Goal: Information Seeking & Learning: Understand process/instructions

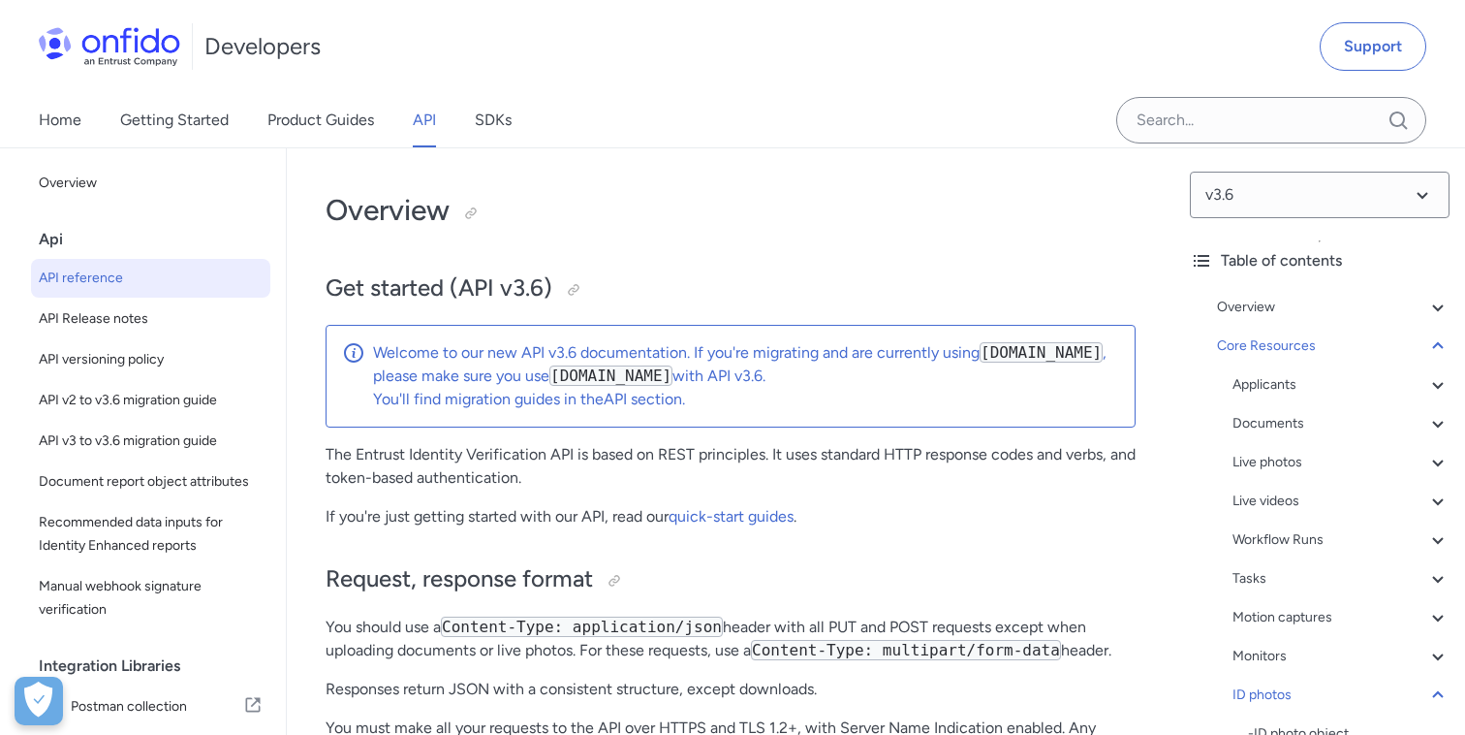
select select "http"
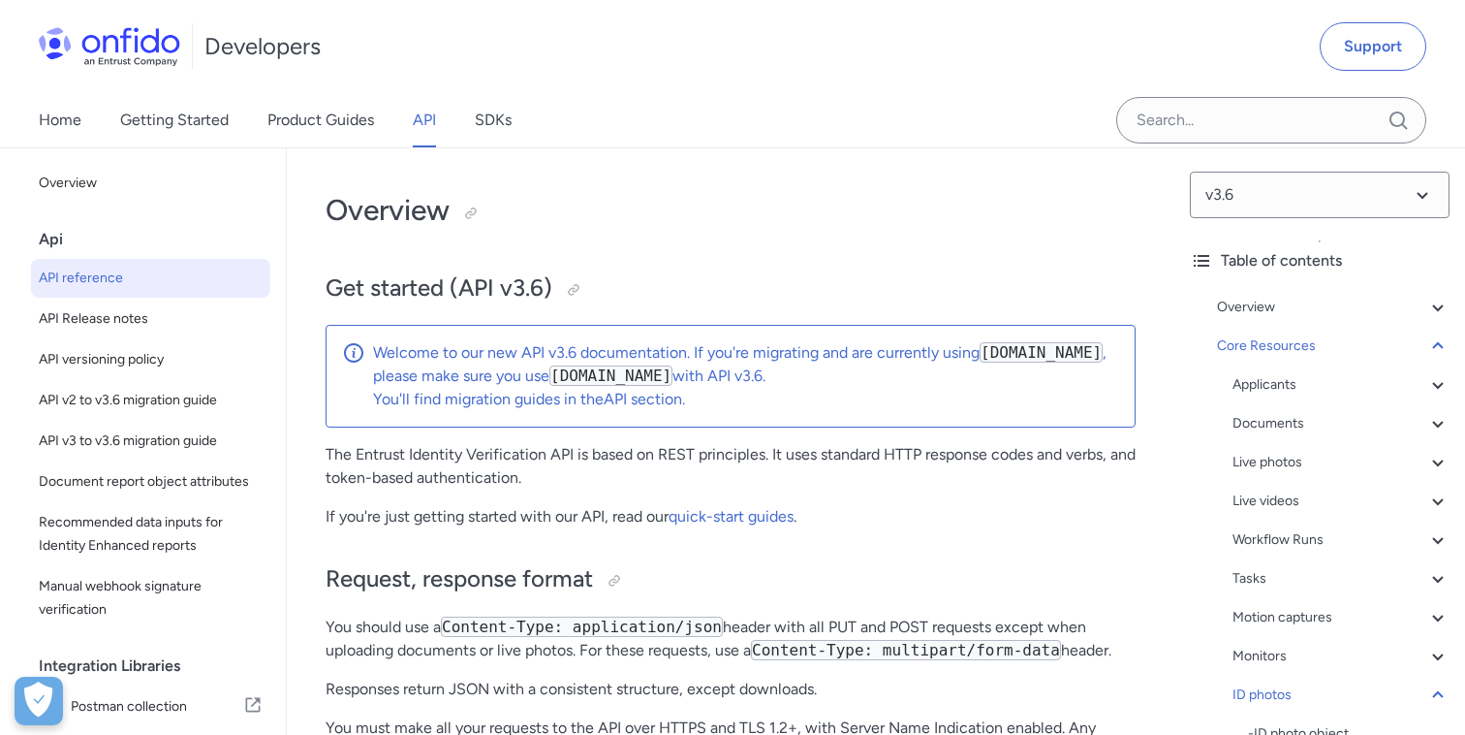
select select "http"
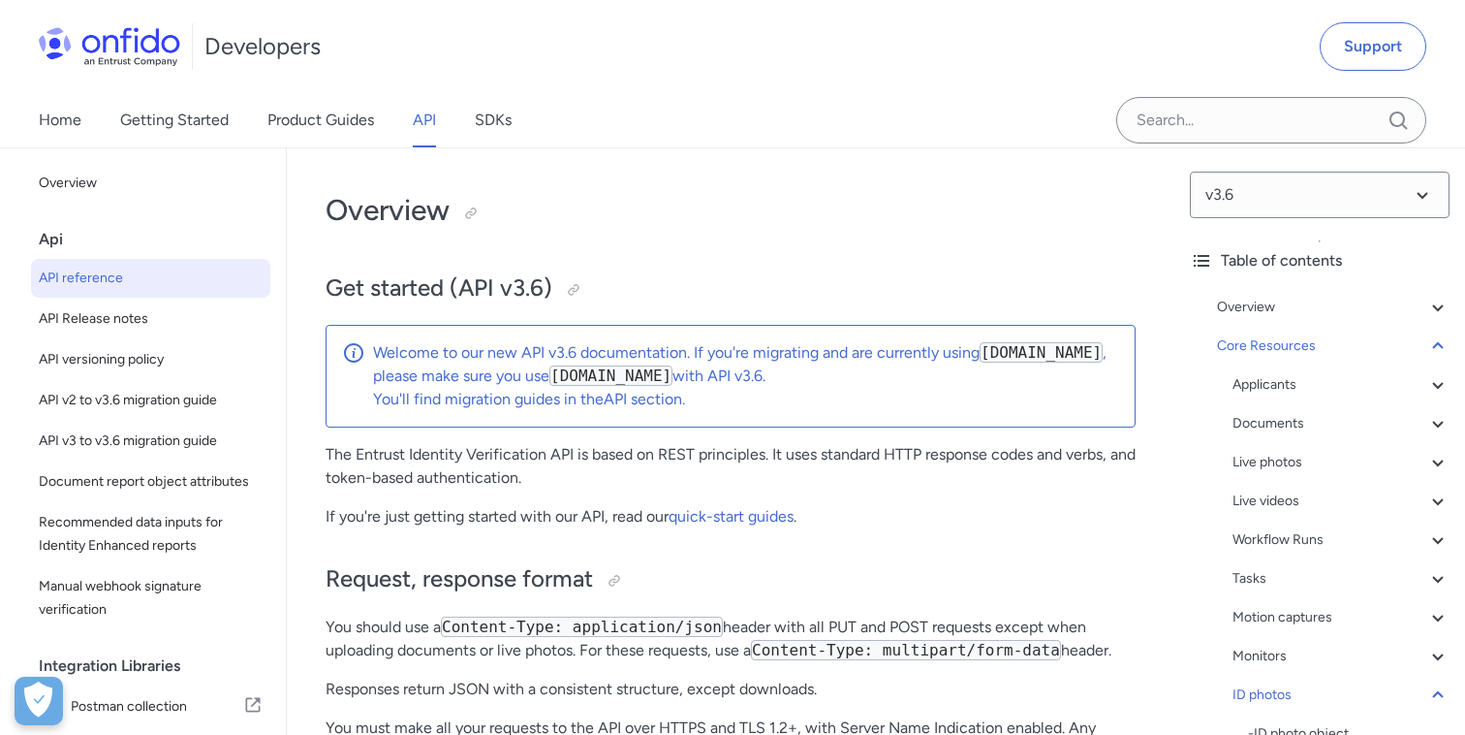
select select "http"
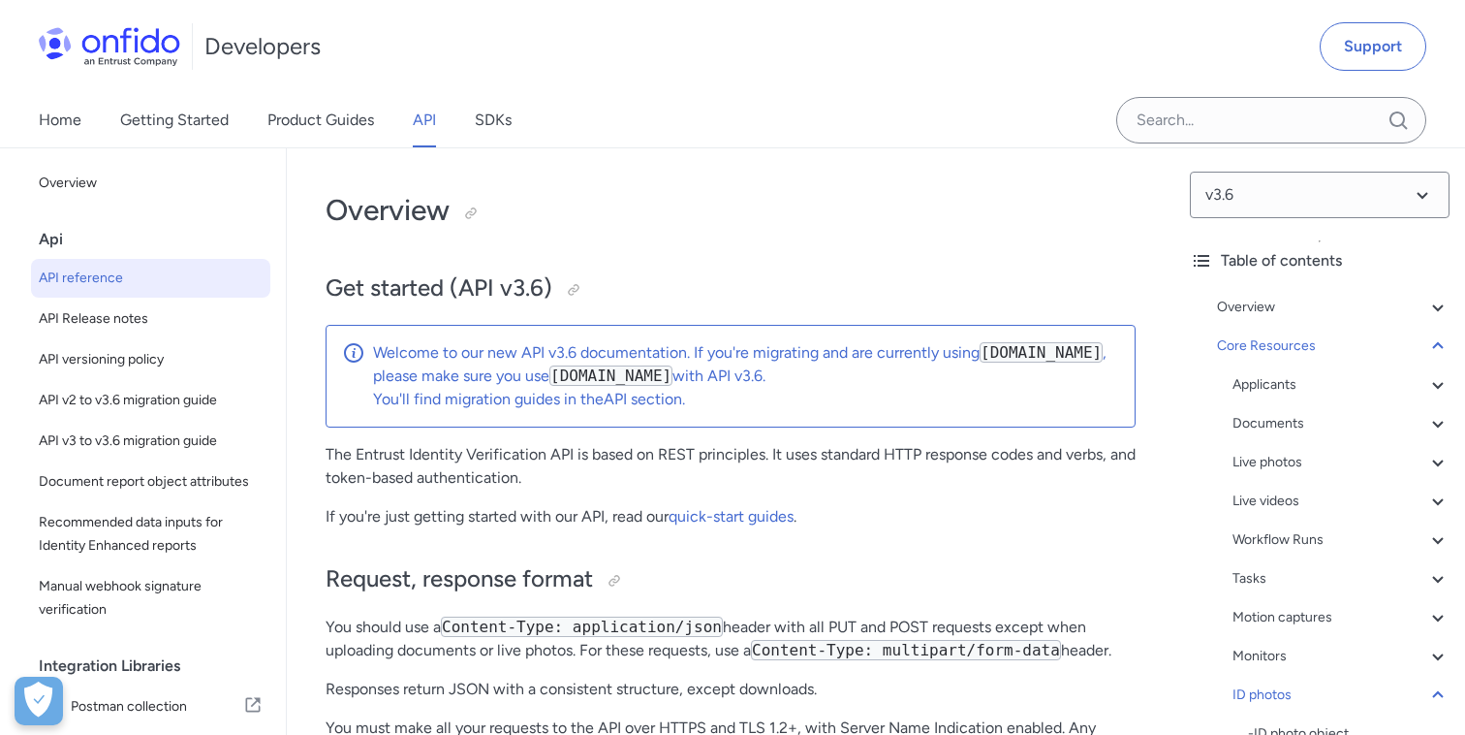
select select "http"
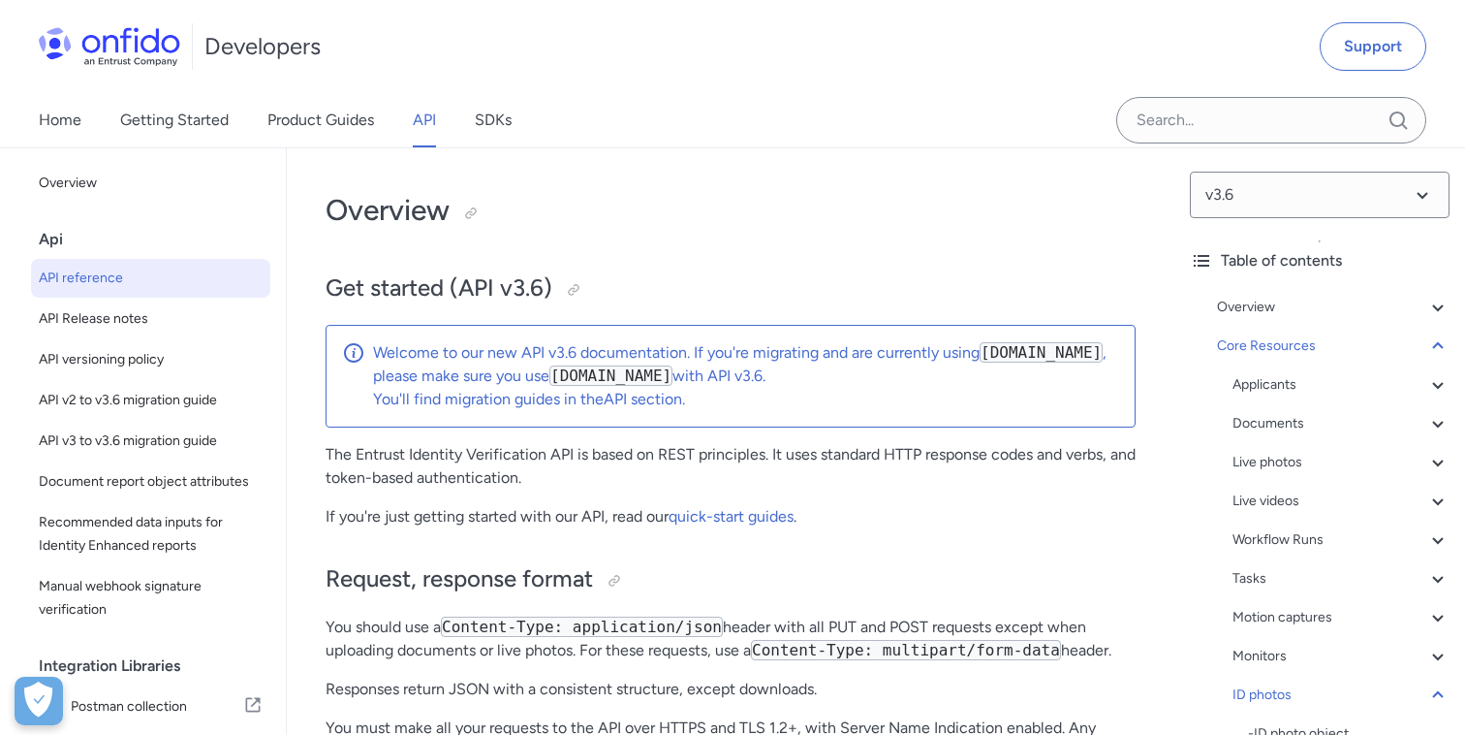
select select "http"
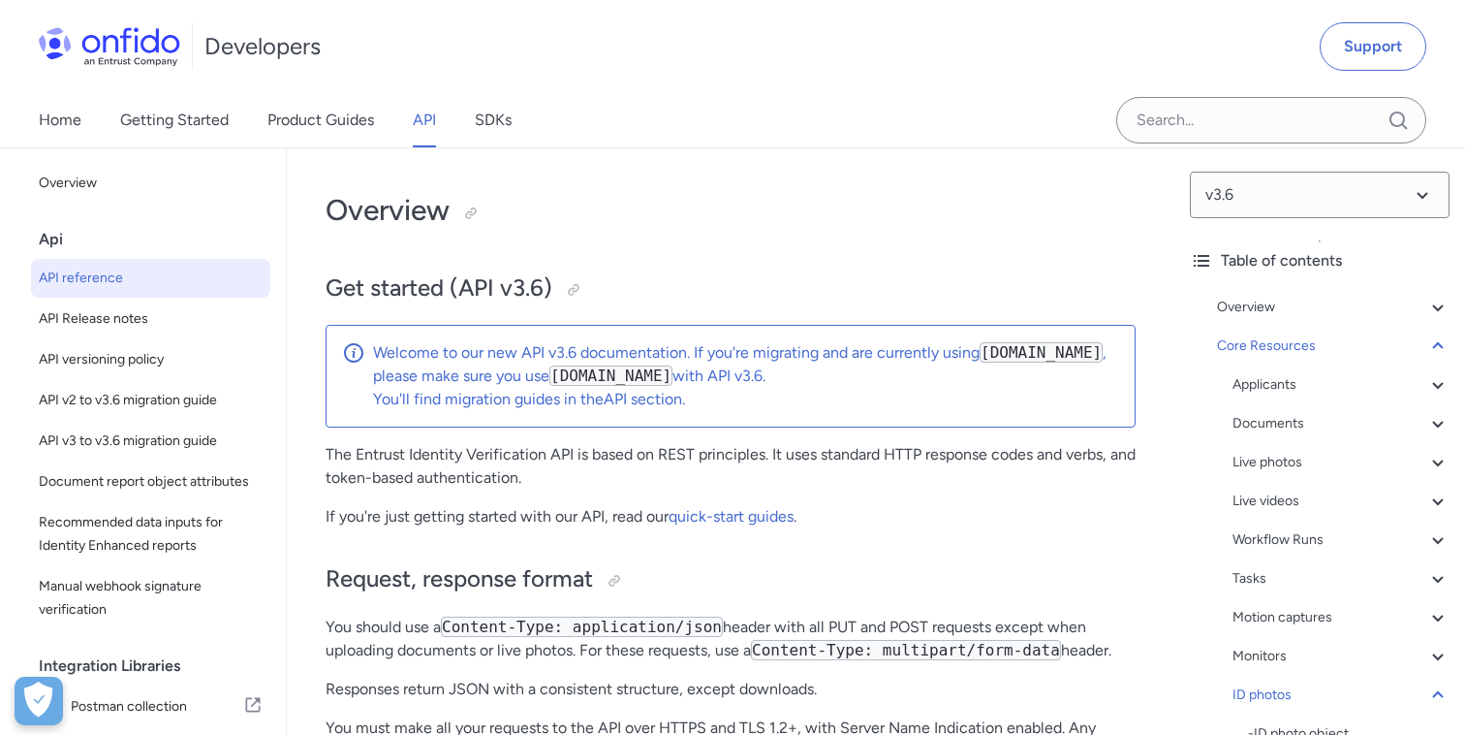
select select "http"
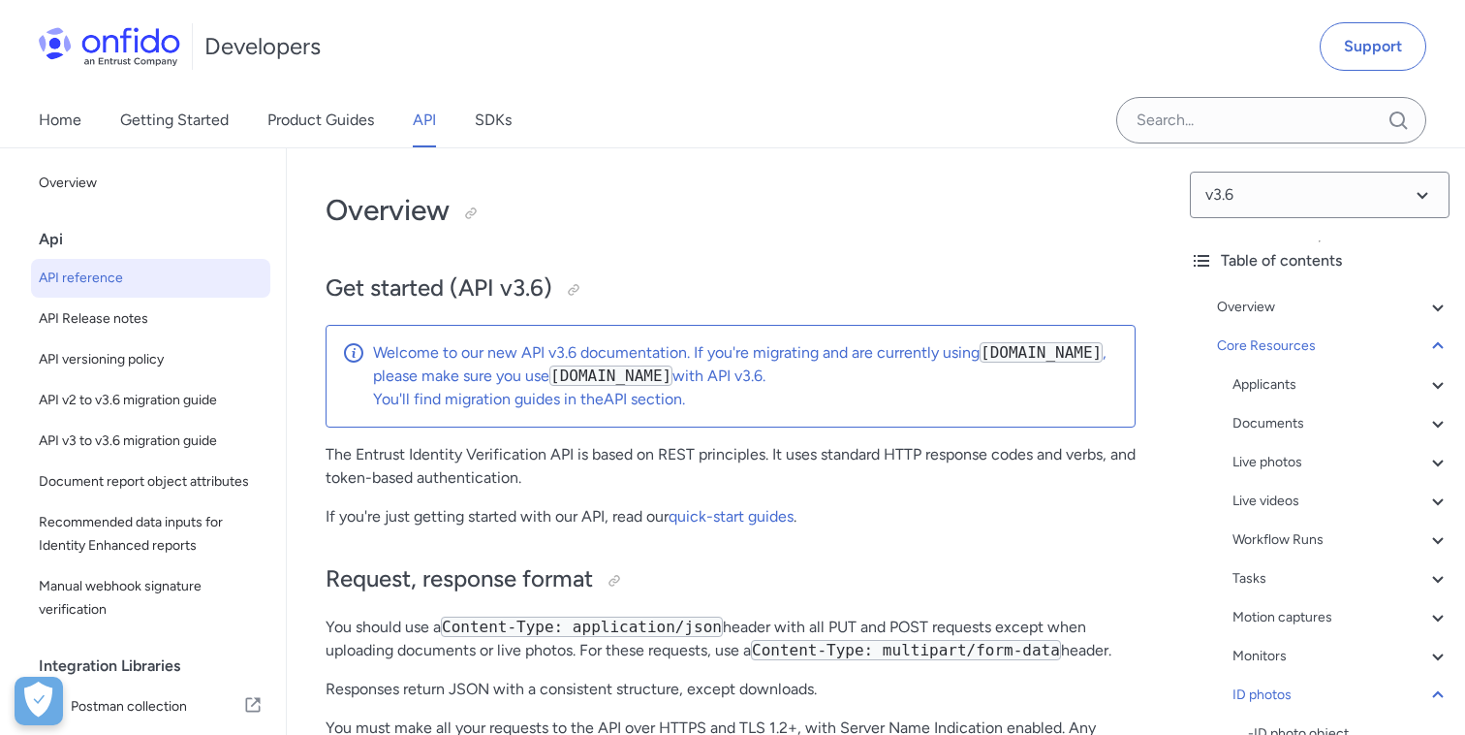
select select "http"
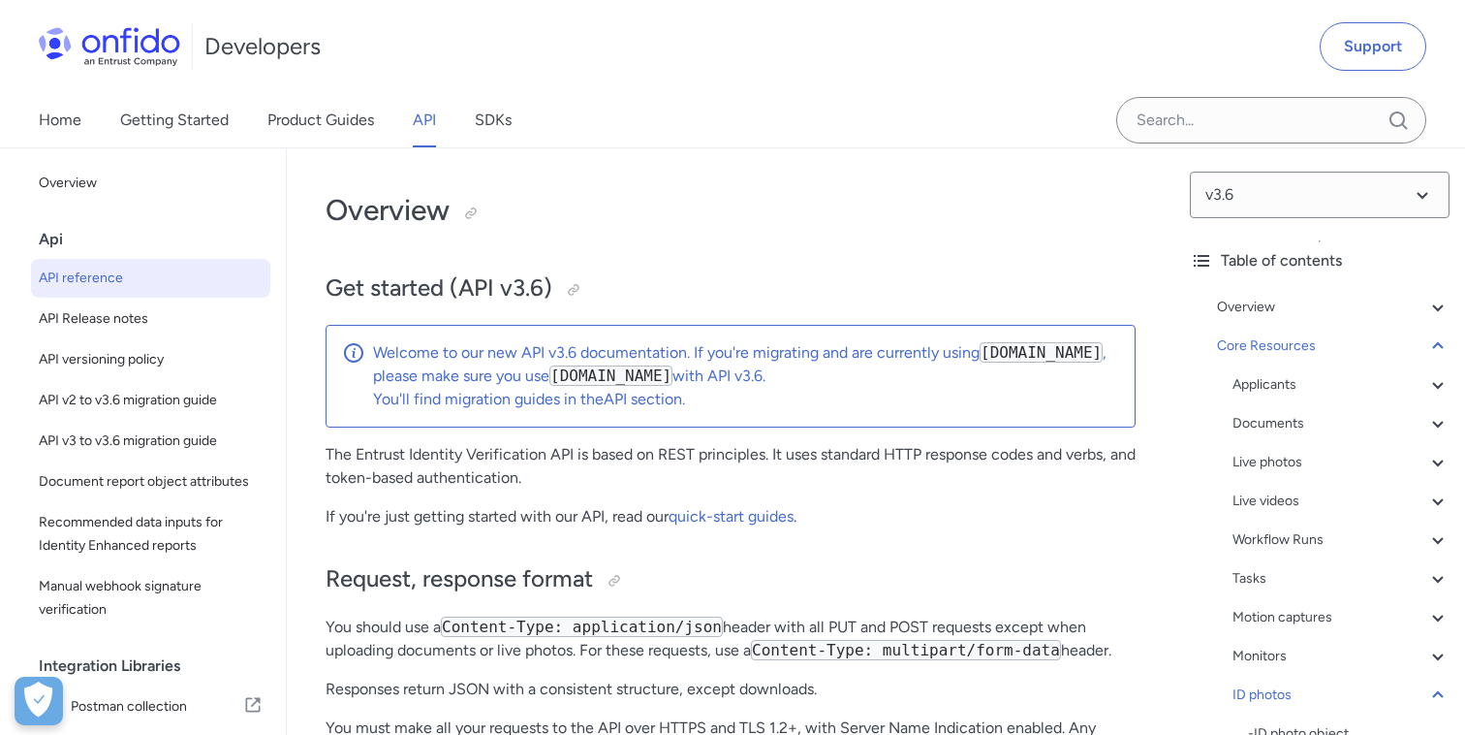
select select "http"
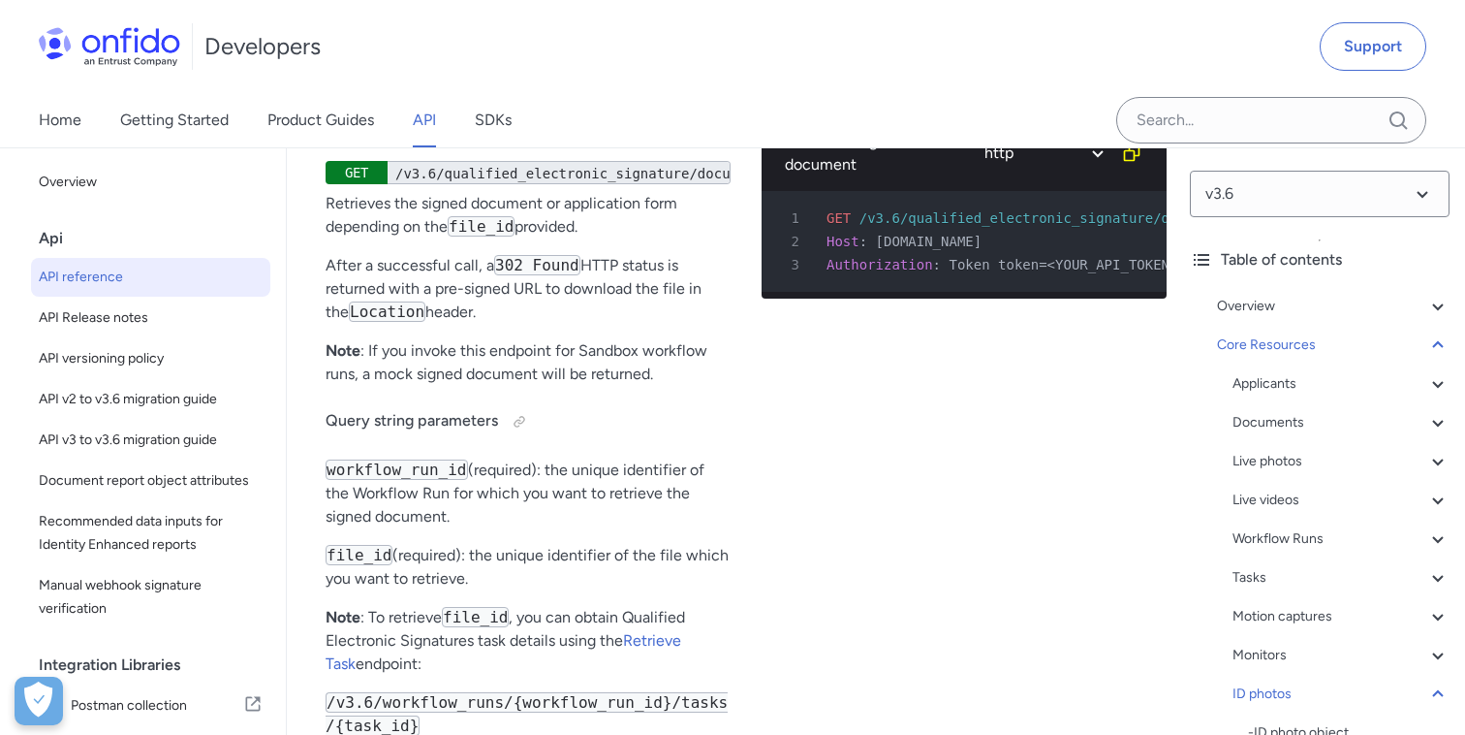
scroll to position [444, 0]
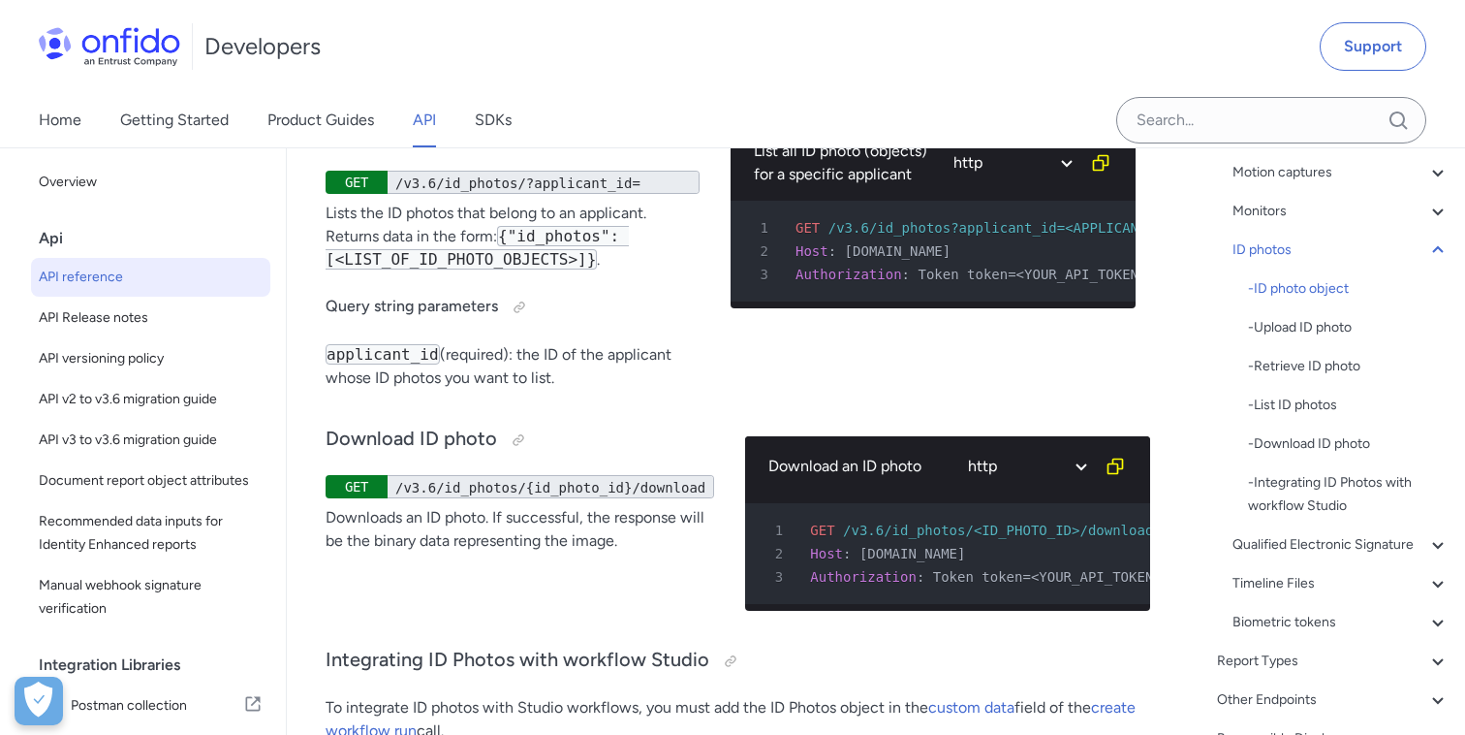
scroll to position [71181, 0]
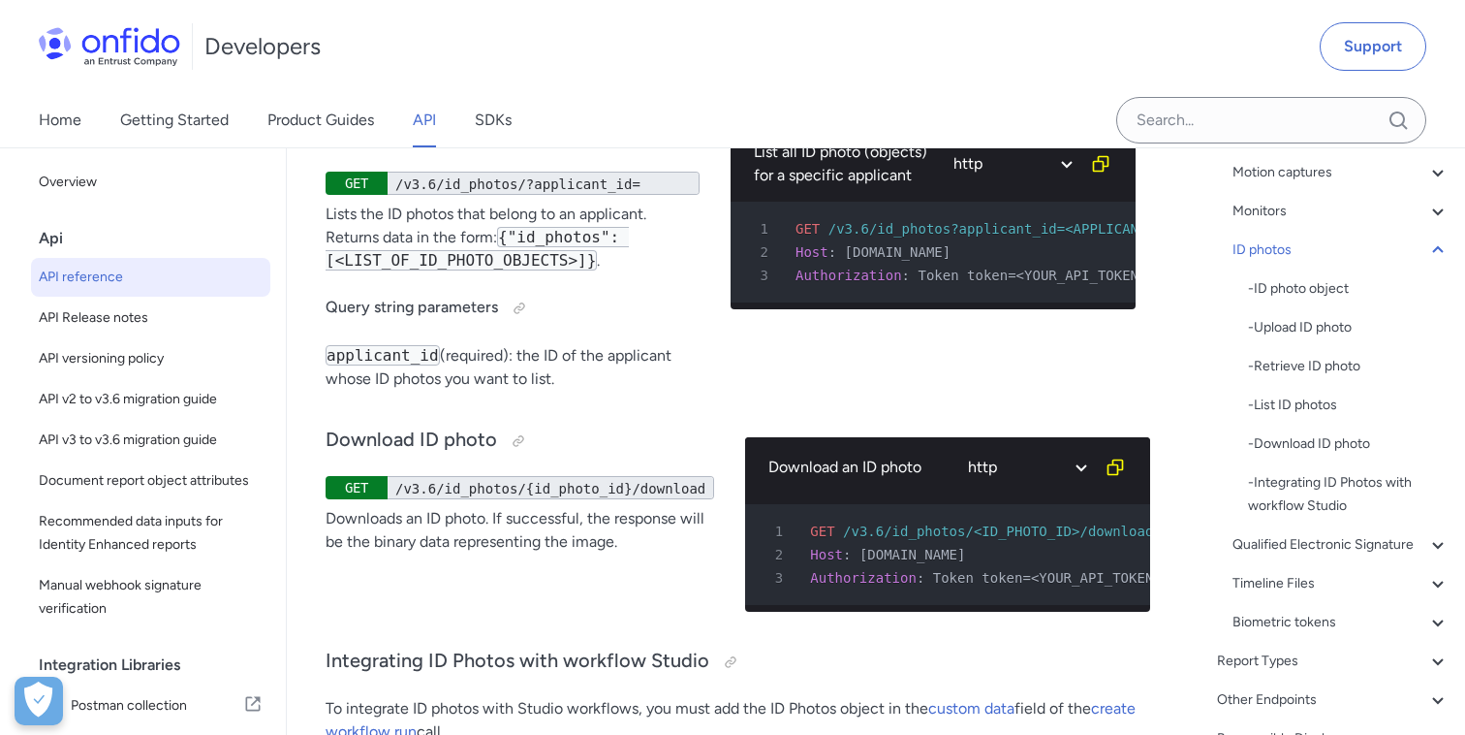
copy div "ID photos are government ID images of the applicant's face, typically provided …"
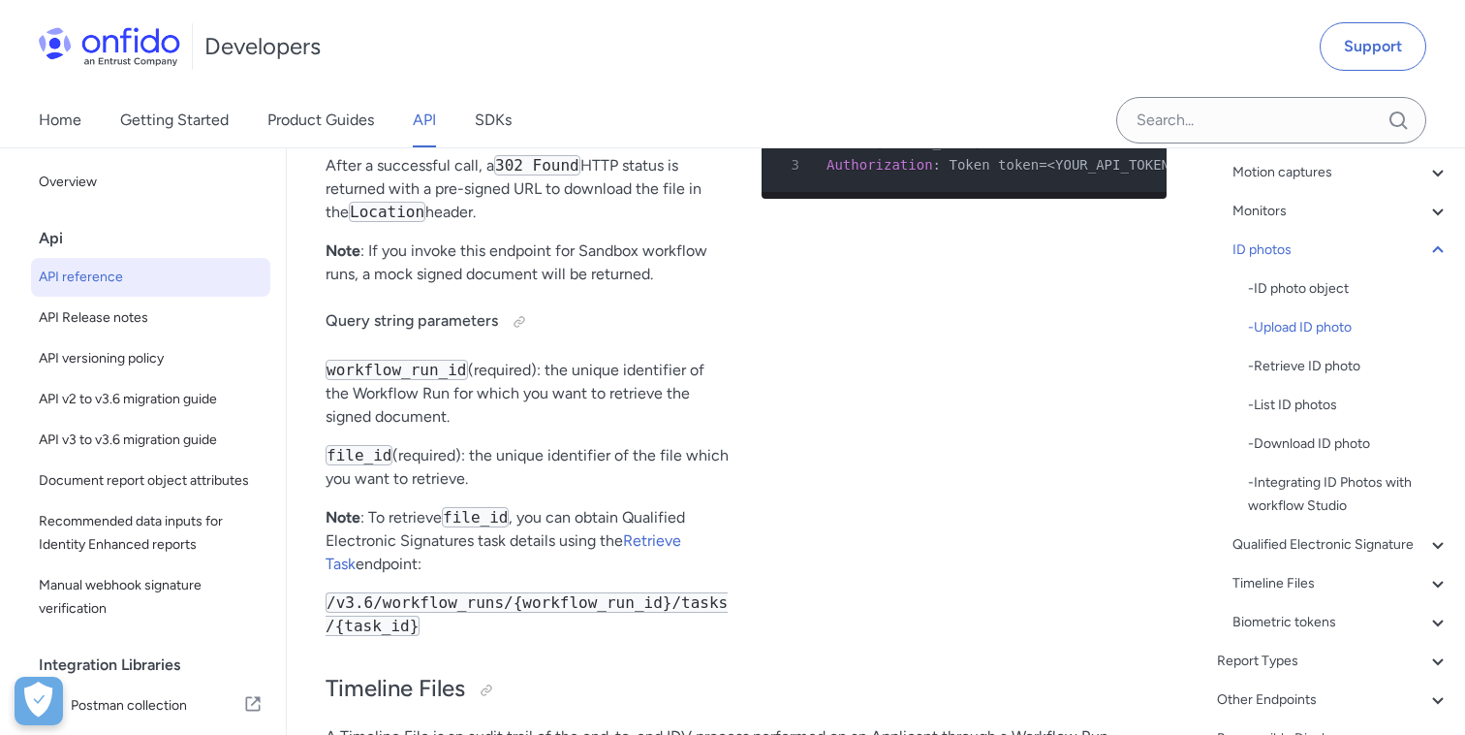
scroll to position [72357, 0]
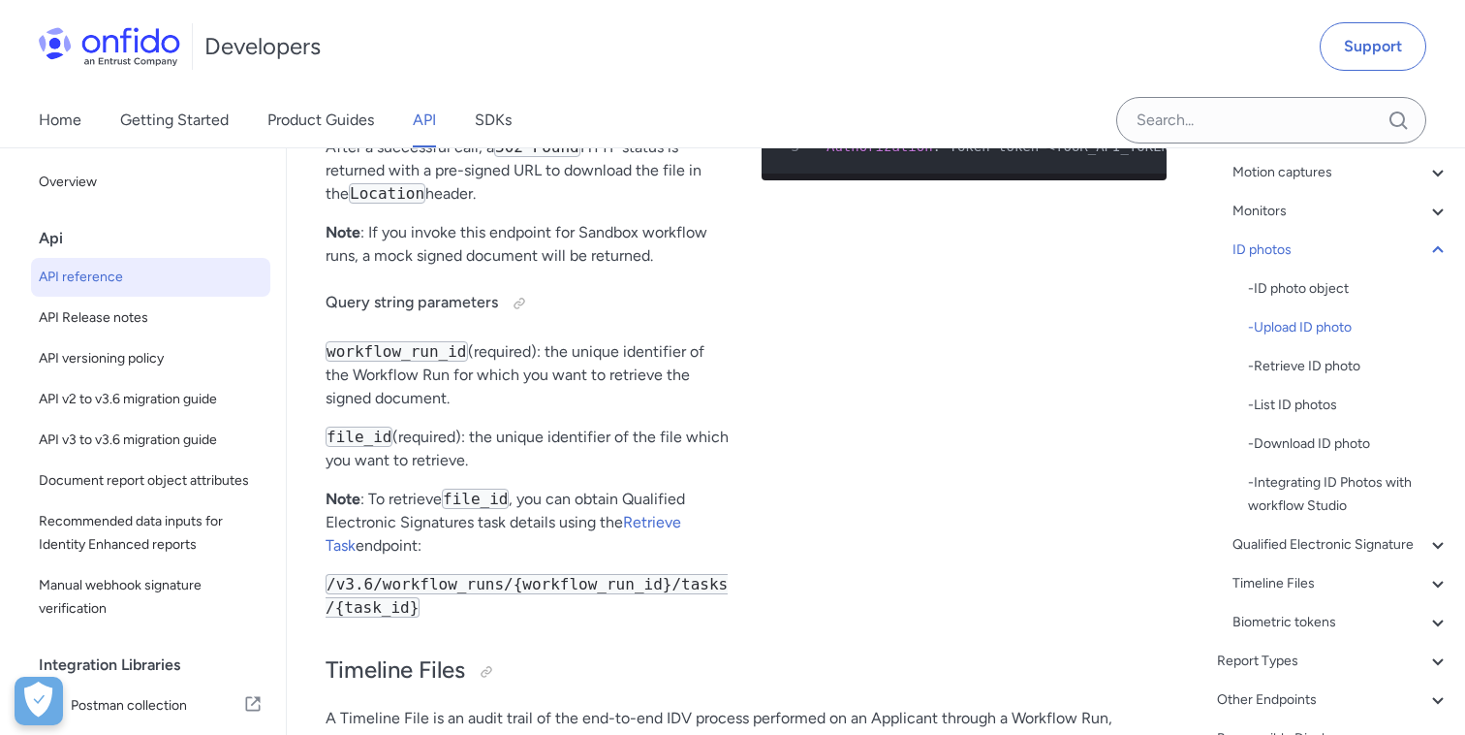
copy div "Uploads a ID photo as part of a multipart request. Returns a ID photo object . …"
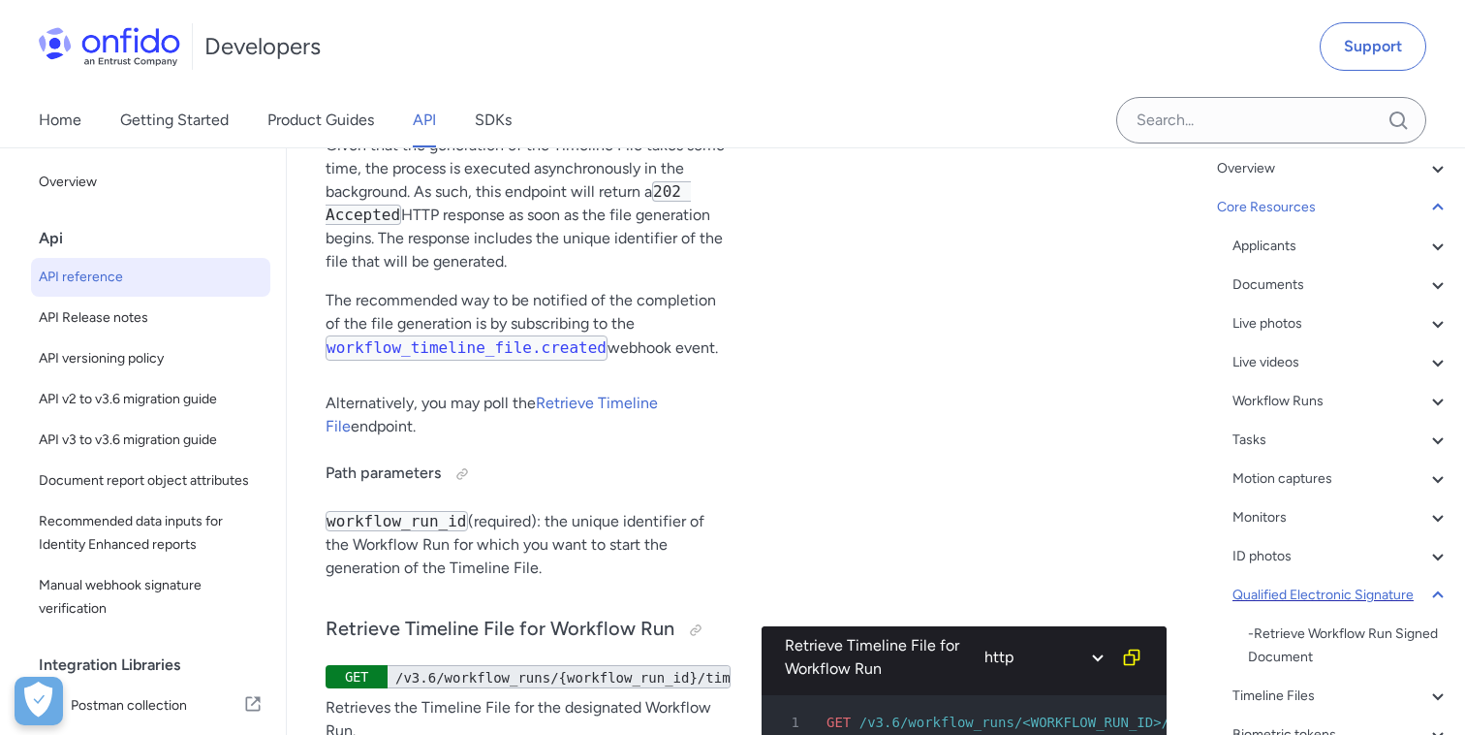
scroll to position [146, 0]
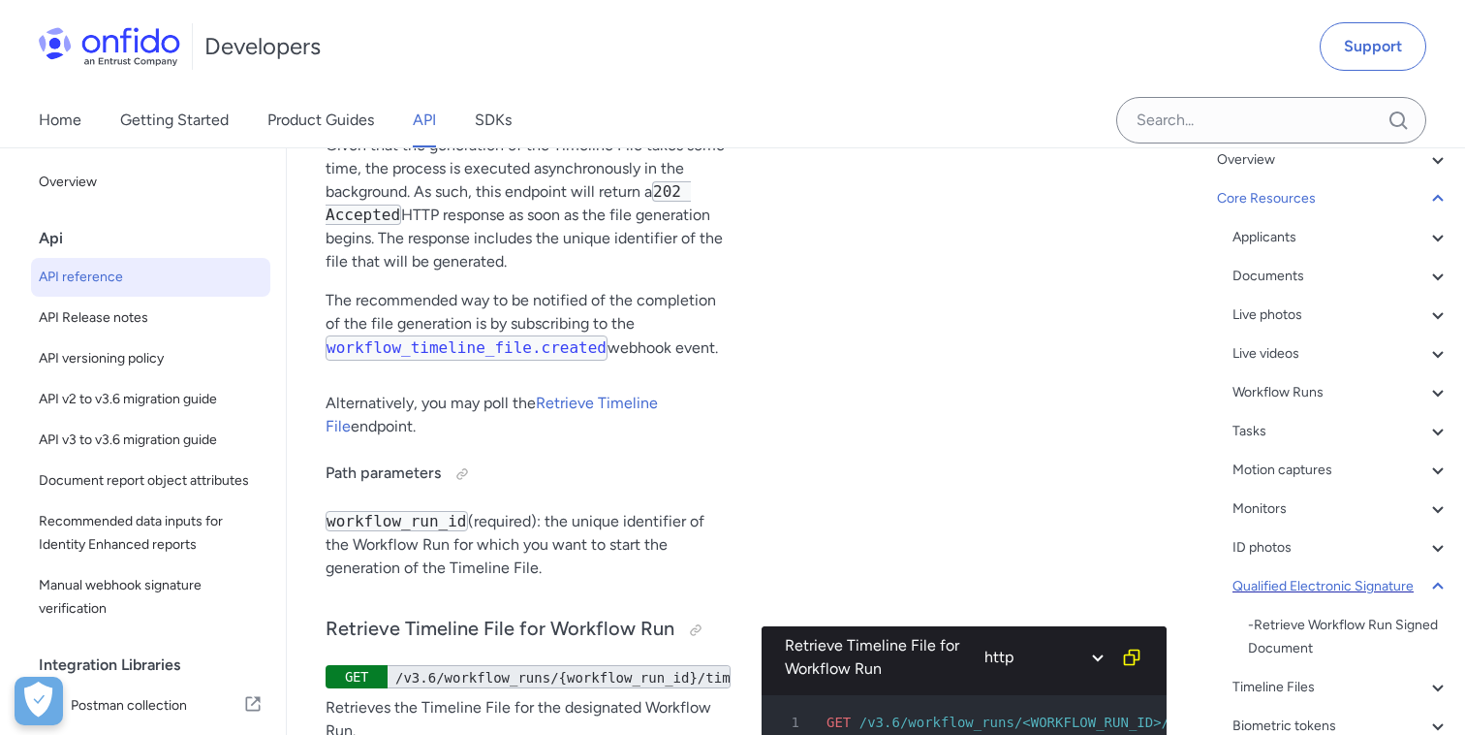
click at [1438, 584] on icon at bounding box center [1437, 585] width 11 height 7
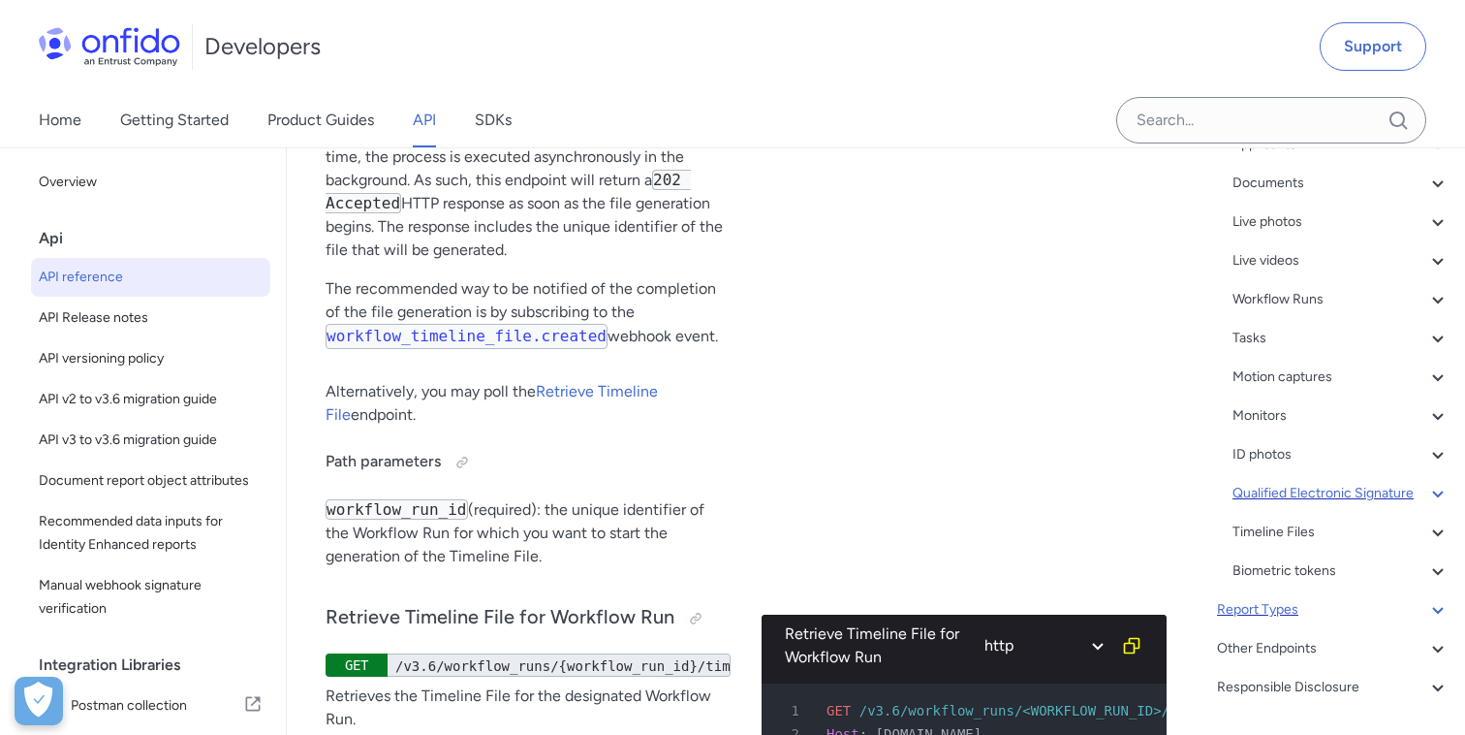
scroll to position [297, 0]
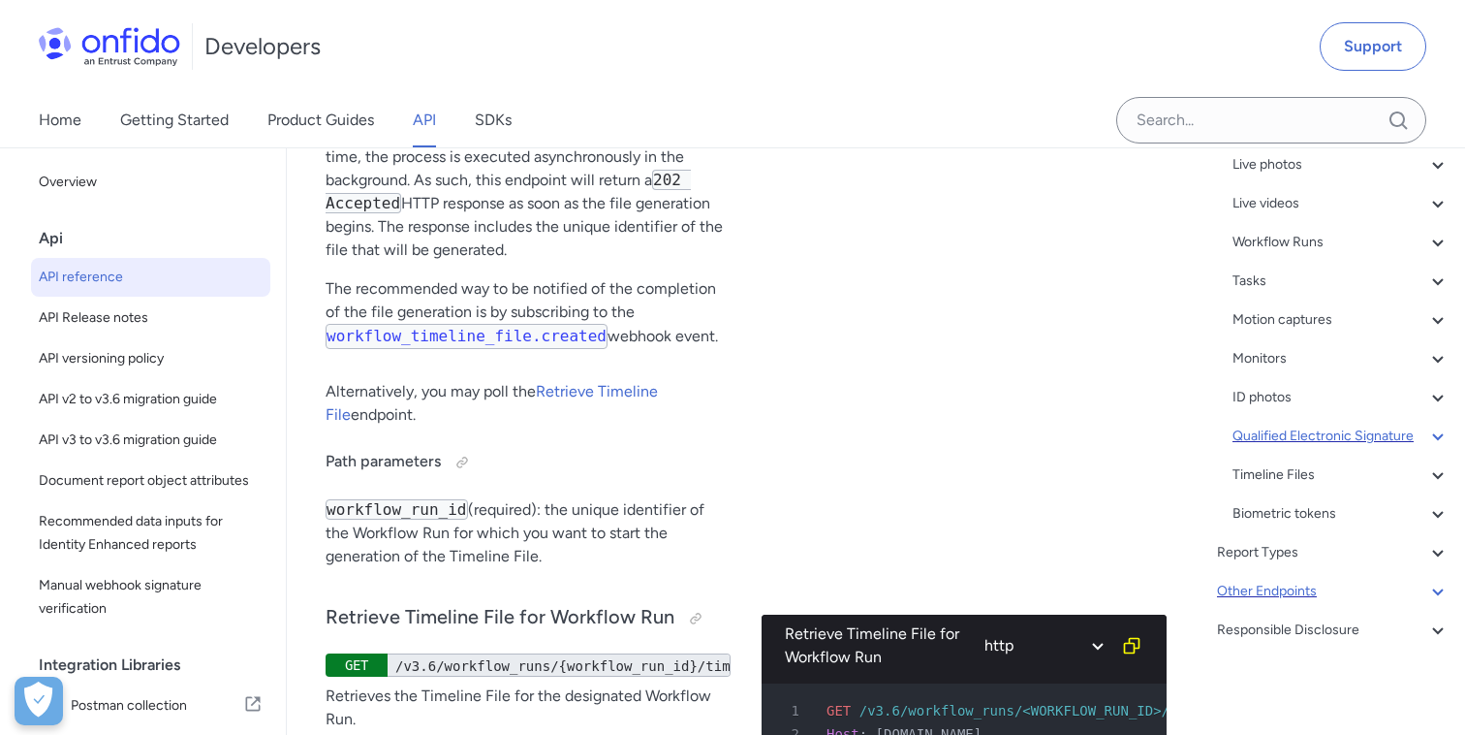
click at [1267, 589] on div "Other Endpoints" at bounding box center [1333, 591] width 233 height 23
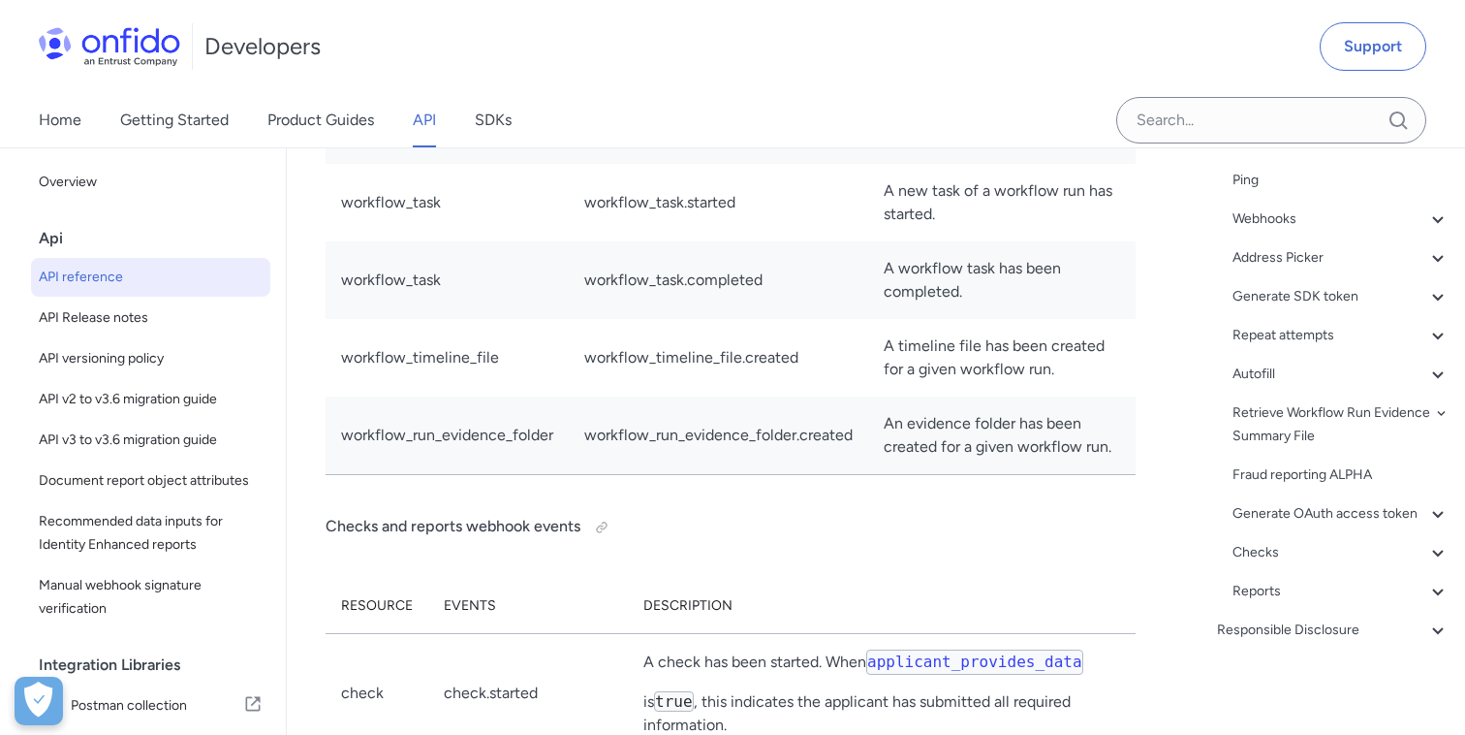
scroll to position [202, 0]
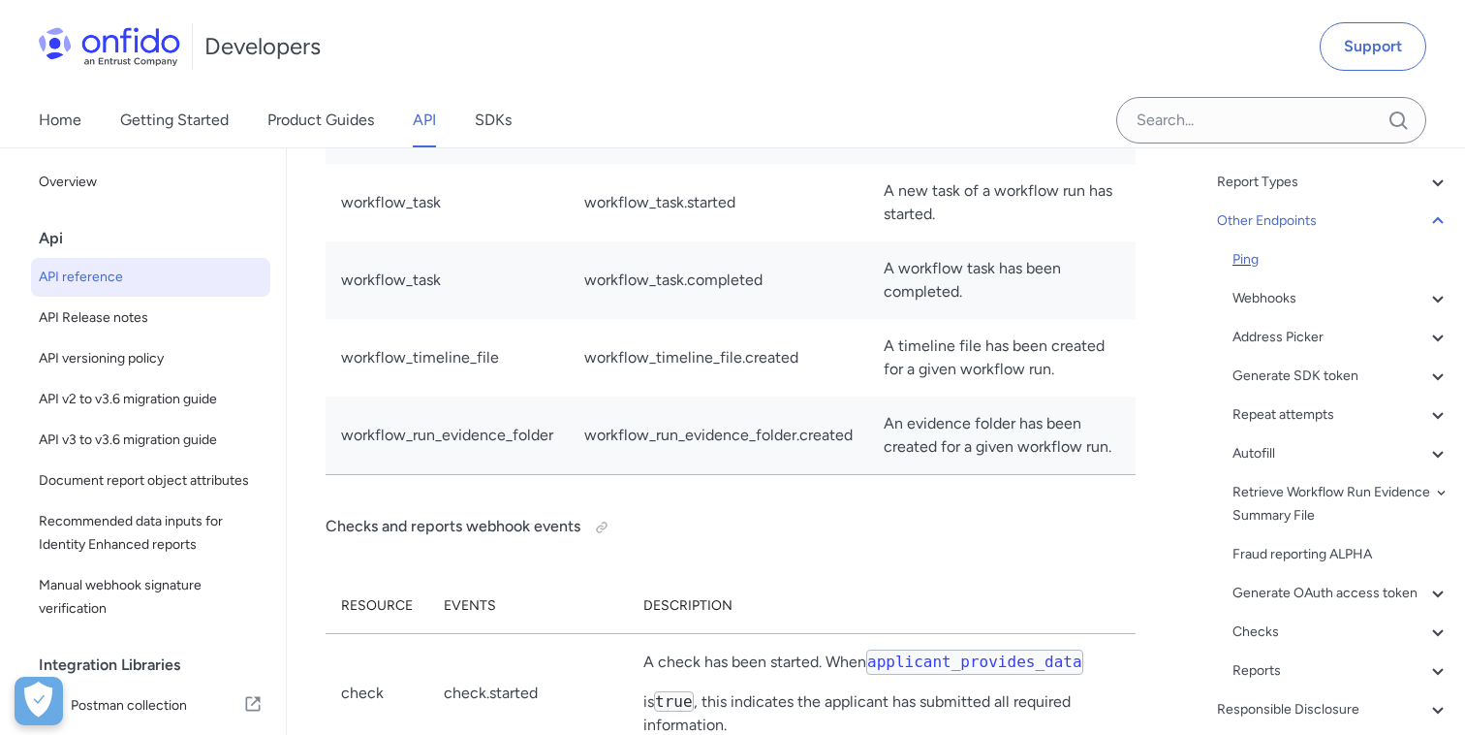
click at [1242, 259] on div "Ping" at bounding box center [1341, 259] width 217 height 23
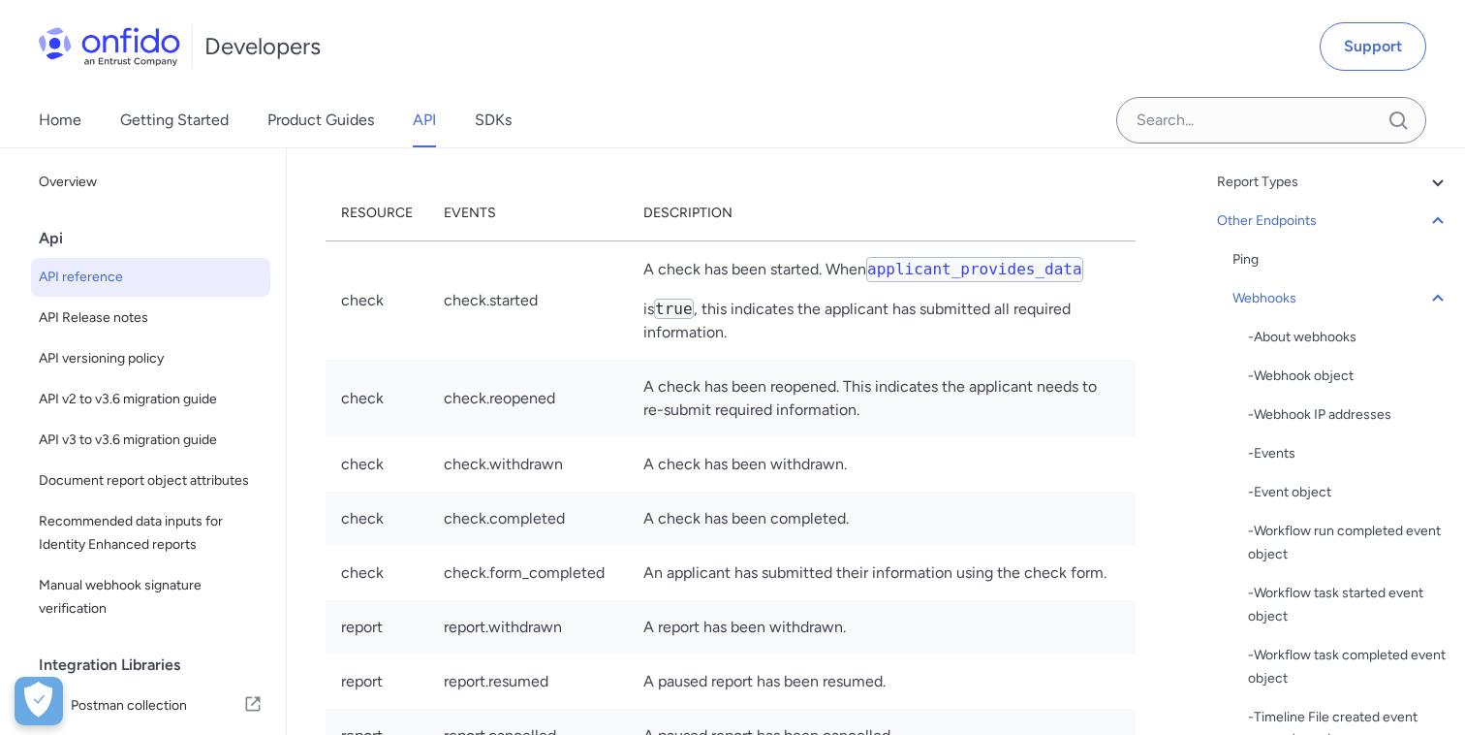
scroll to position [172082, 0]
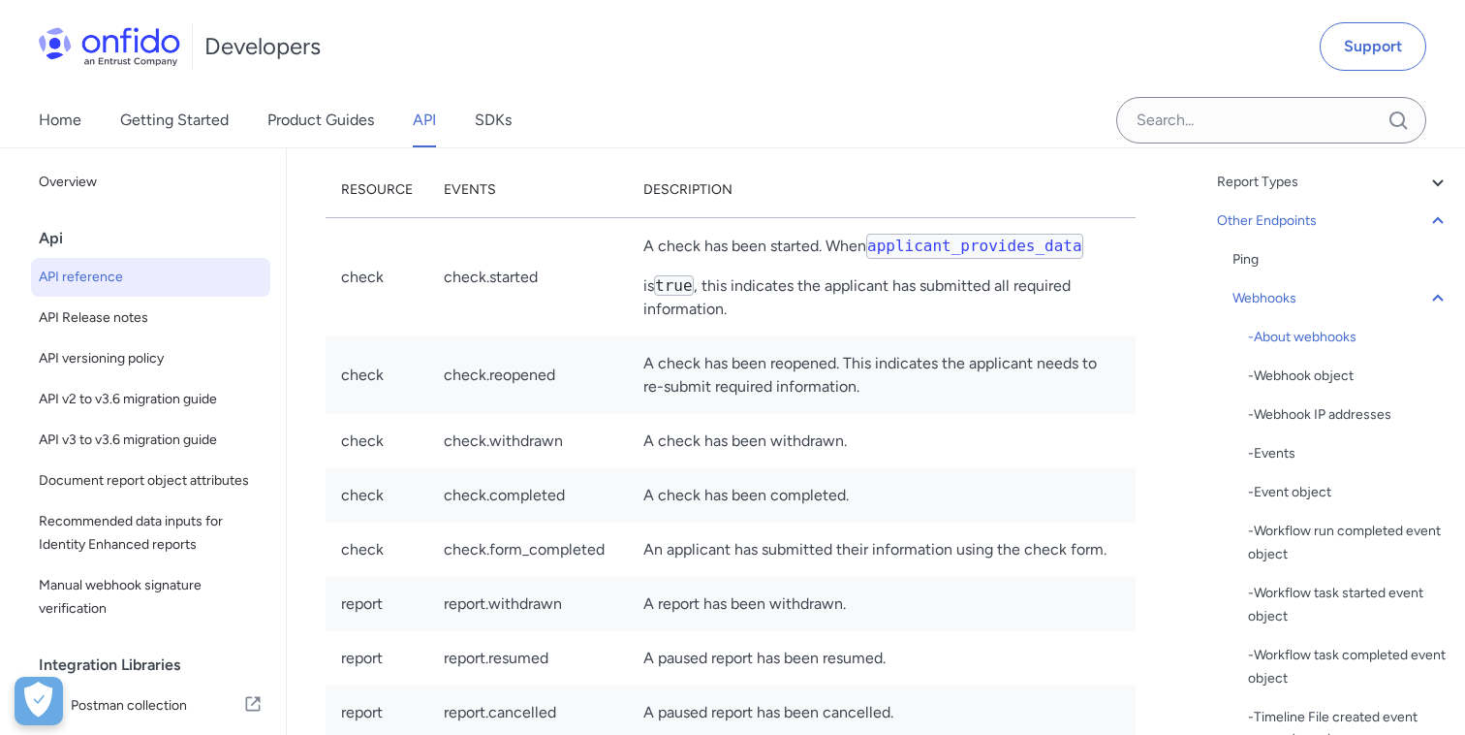
copy div "Entrust provides webhooks to alert you of changes in the status of your resourc…"
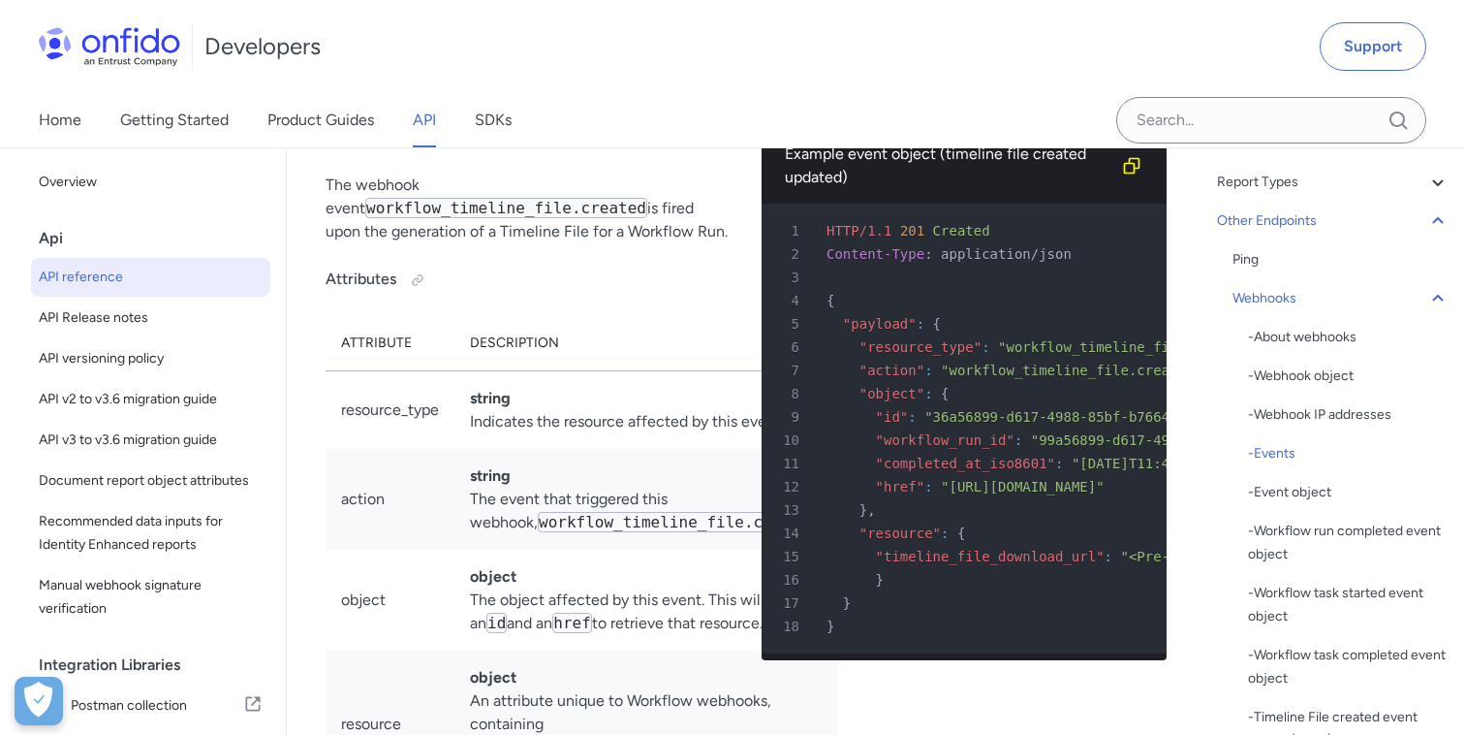
scroll to position [176055, 0]
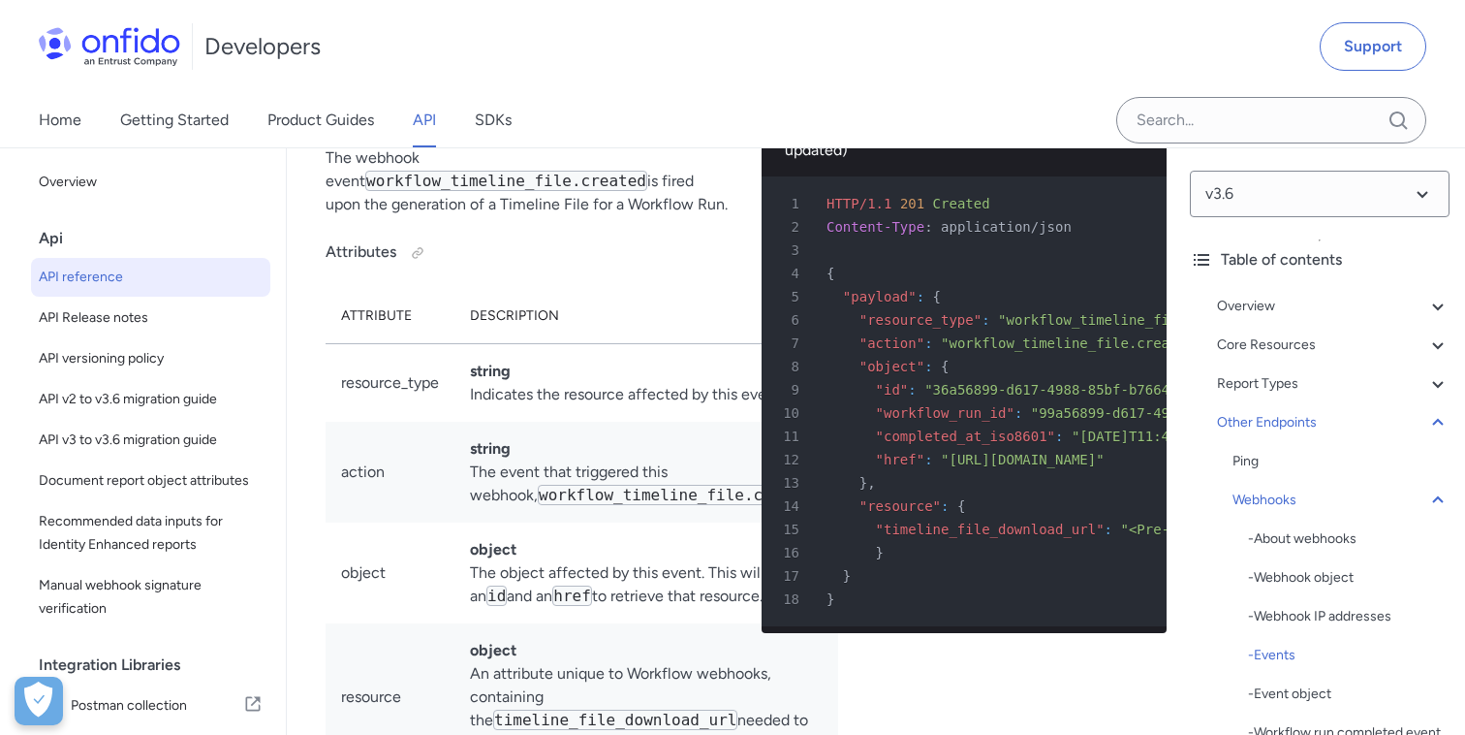
scroll to position [176083, 0]
drag, startPoint x: 359, startPoint y: 248, endPoint x: 579, endPoint y: 235, distance: 220.4
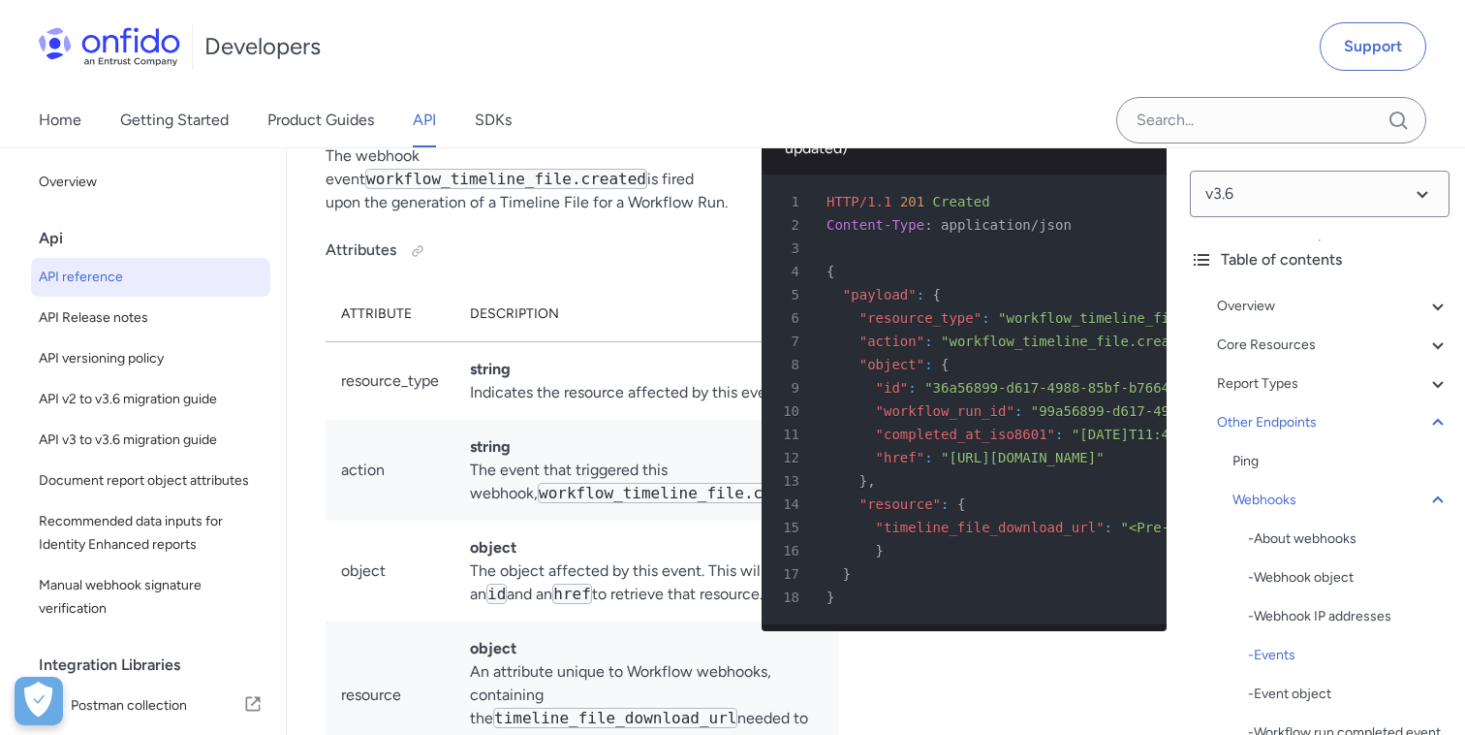
copy p "Beware that some webhooks payload may contain personal data"
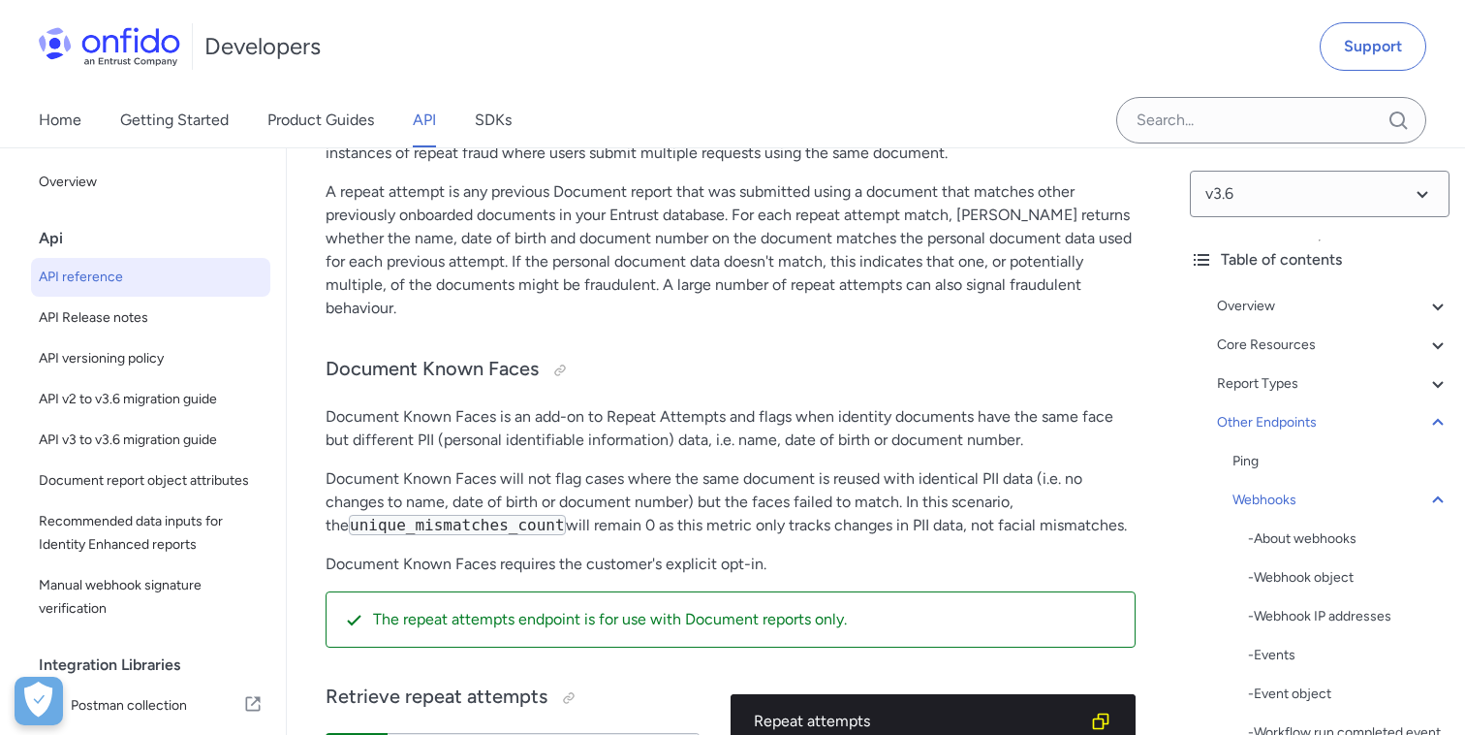
scroll to position [189490, 0]
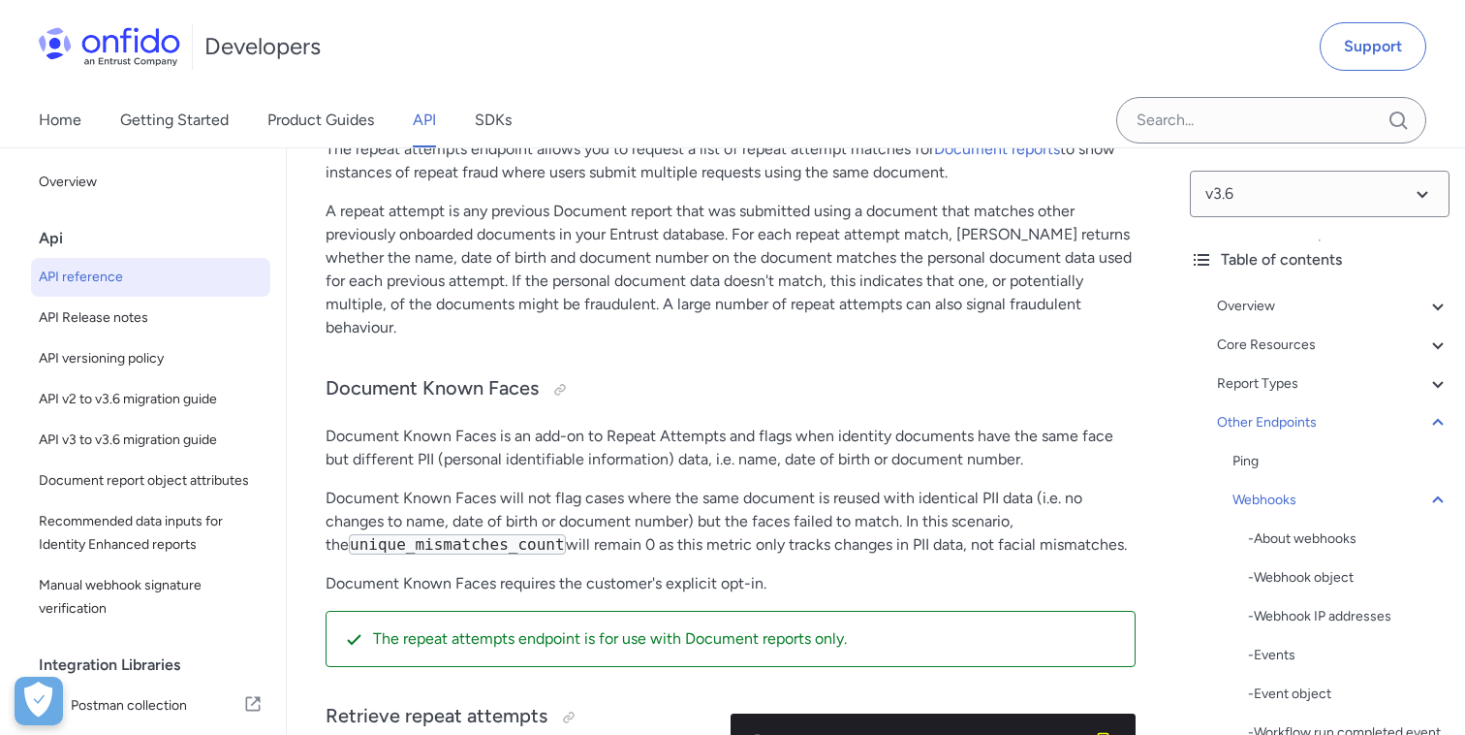
copy h4 "Event to resource id mapping"
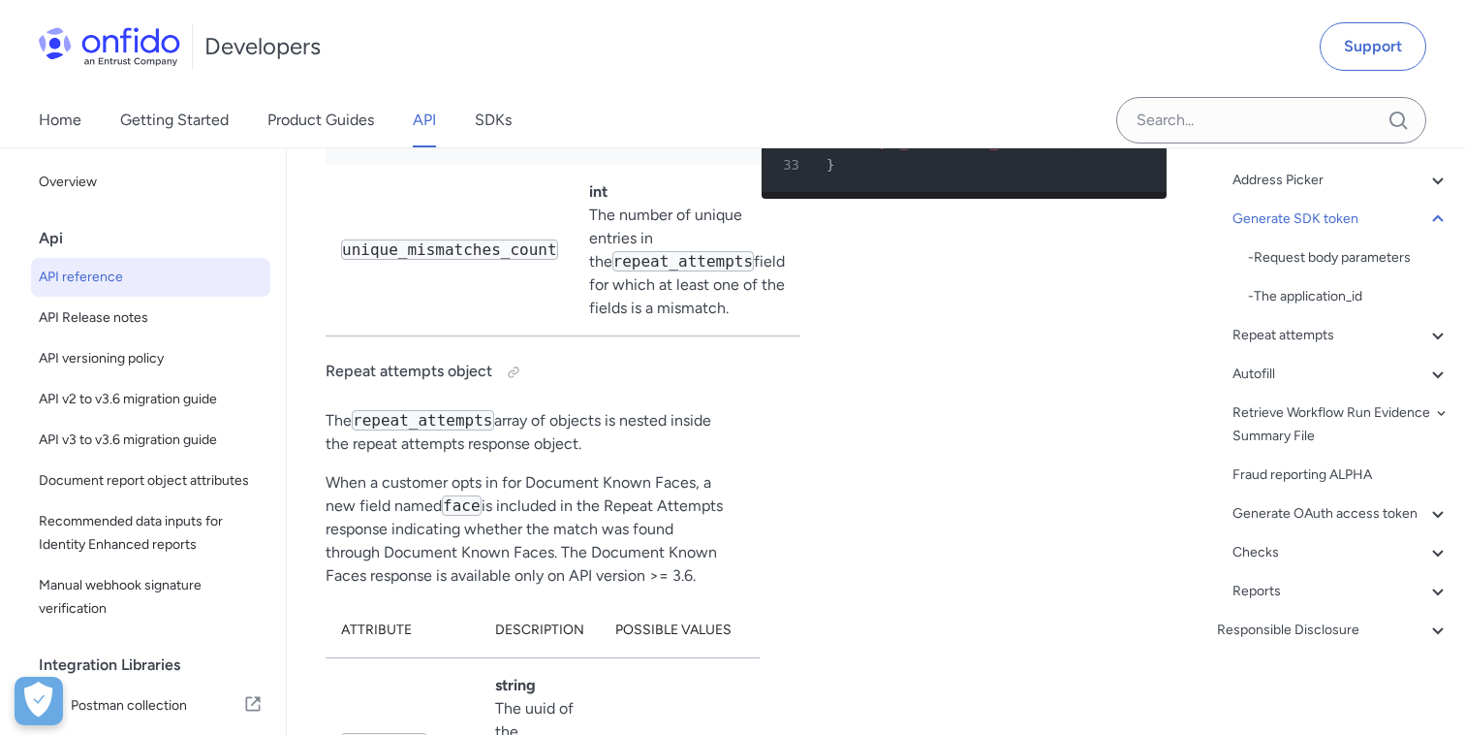
scroll to position [191158, 0]
